Goal: Task Accomplishment & Management: Manage account settings

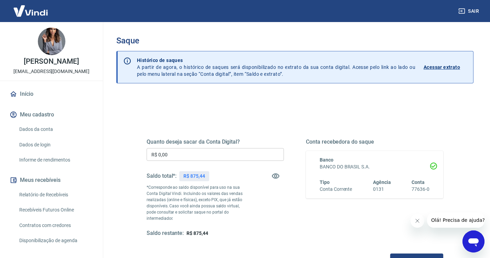
click at [212, 151] on input "R$ 0,00" at bounding box center [215, 154] width 137 height 13
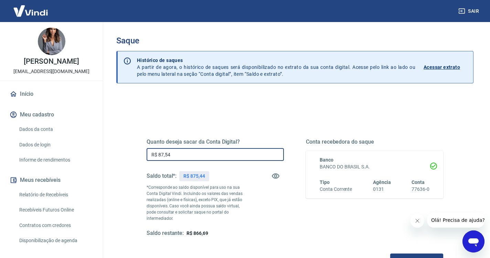
type input "R$ 875,44"
click at [193, 245] on div "Quanto deseja sacar da Conta Digital? R$ 875,44 ​ Saldo total*: R$ 875,44 *Corr…" at bounding box center [295, 194] width 297 height 144
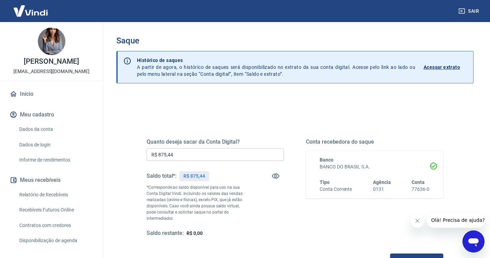
click at [390, 253] on button "Solicitar saque" at bounding box center [416, 259] width 53 height 13
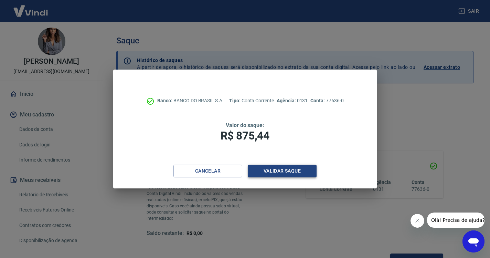
click at [277, 167] on button "Validar saque" at bounding box center [282, 170] width 69 height 13
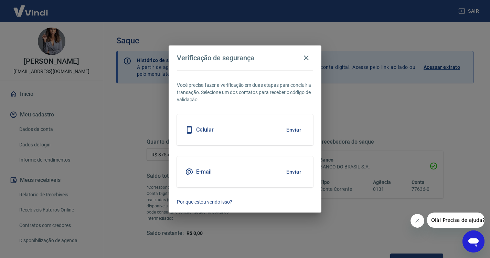
click at [291, 130] on button "Enviar" at bounding box center [293, 129] width 22 height 14
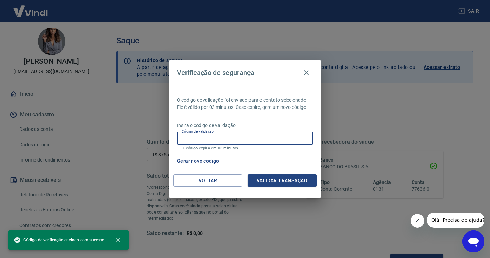
click at [236, 138] on input "Código de validação" at bounding box center [245, 138] width 136 height 13
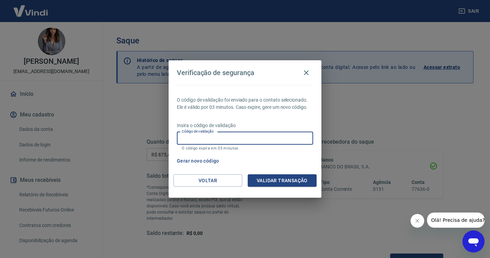
paste input "945590"
type input "945590"
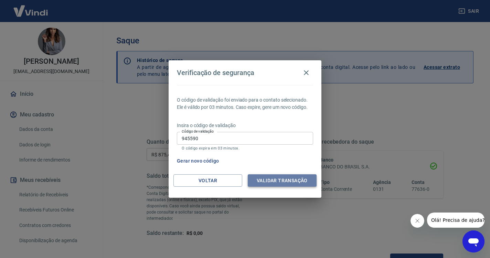
click at [289, 179] on button "Validar transação" at bounding box center [282, 180] width 69 height 13
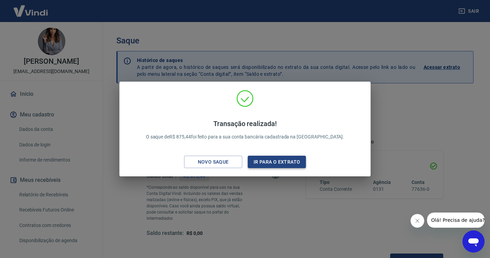
click at [288, 161] on button "Ir para o extrato" at bounding box center [277, 161] width 58 height 13
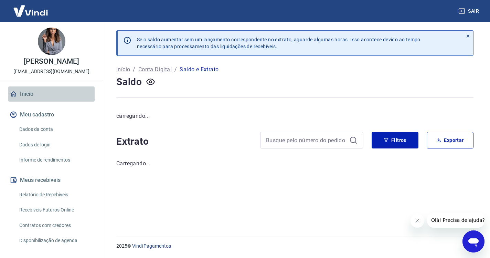
click at [25, 94] on link "Início" at bounding box center [51, 93] width 86 height 15
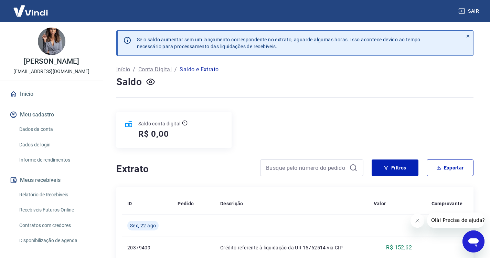
scroll to position [2, 0]
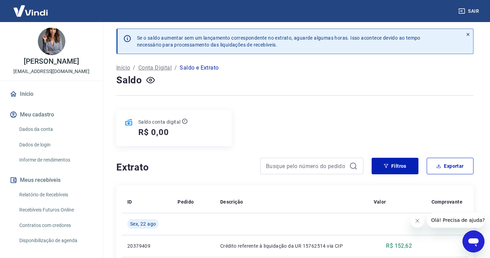
click at [29, 93] on link "Início" at bounding box center [51, 93] width 86 height 15
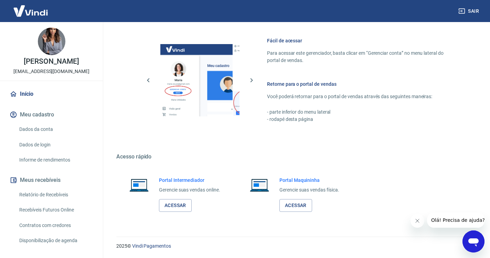
scroll to position [292, 0]
click at [189, 208] on link "Acessar" at bounding box center [175, 205] width 33 height 13
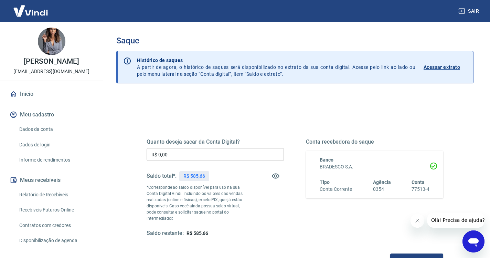
click at [178, 153] on input "R$ 0,00" at bounding box center [215, 154] width 137 height 13
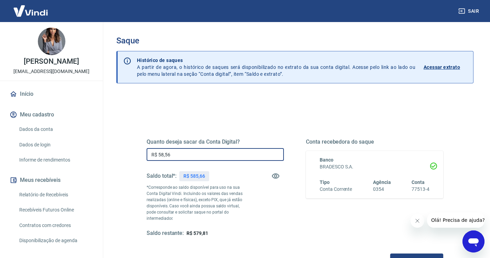
type input "R$ 585,66"
click at [390, 253] on button "Solicitar saque" at bounding box center [416, 259] width 53 height 13
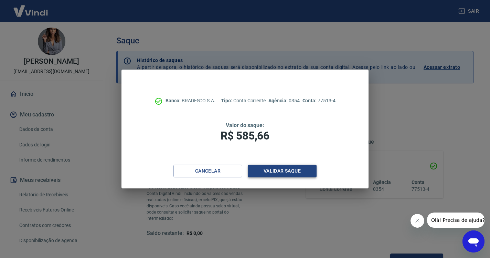
click at [298, 171] on button "Validar saque" at bounding box center [282, 170] width 69 height 13
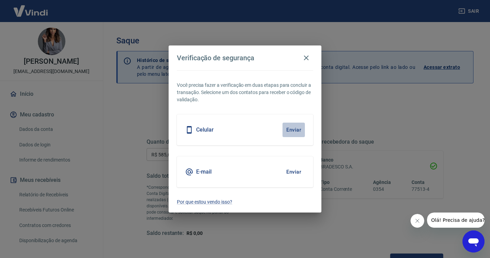
click at [297, 124] on button "Enviar" at bounding box center [293, 129] width 22 height 14
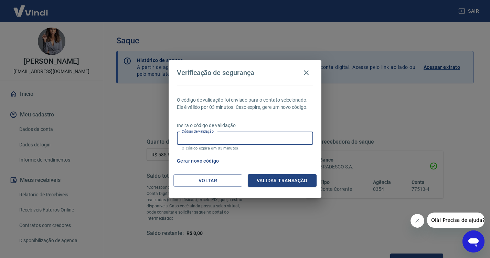
click at [235, 140] on input "Código de validação" at bounding box center [245, 138] width 136 height 13
paste input "491928"
type input "491928"
click at [287, 182] on button "Validar transação" at bounding box center [282, 180] width 69 height 13
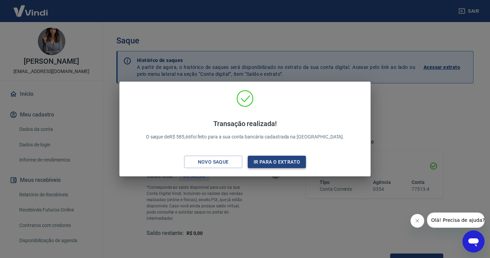
click at [276, 160] on button "Ir para o extrato" at bounding box center [277, 161] width 58 height 13
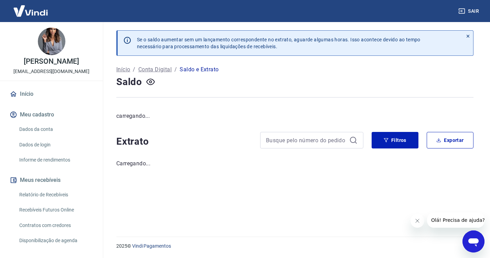
click at [466, 12] on button "Sair" at bounding box center [469, 11] width 25 height 13
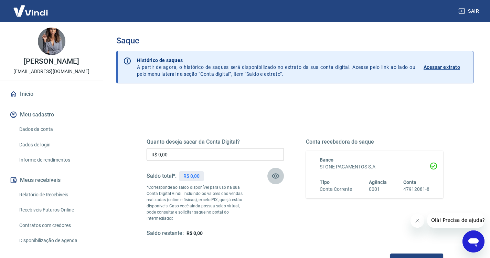
click at [274, 173] on icon "button" at bounding box center [275, 176] width 8 height 8
click at [23, 93] on link "Início" at bounding box center [51, 93] width 86 height 15
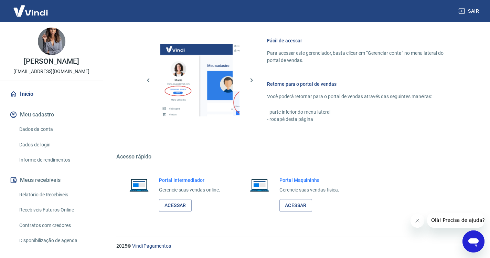
scroll to position [292, 0]
click at [184, 203] on link "Acessar" at bounding box center [175, 205] width 33 height 13
